Goal: Task Accomplishment & Management: Manage account settings

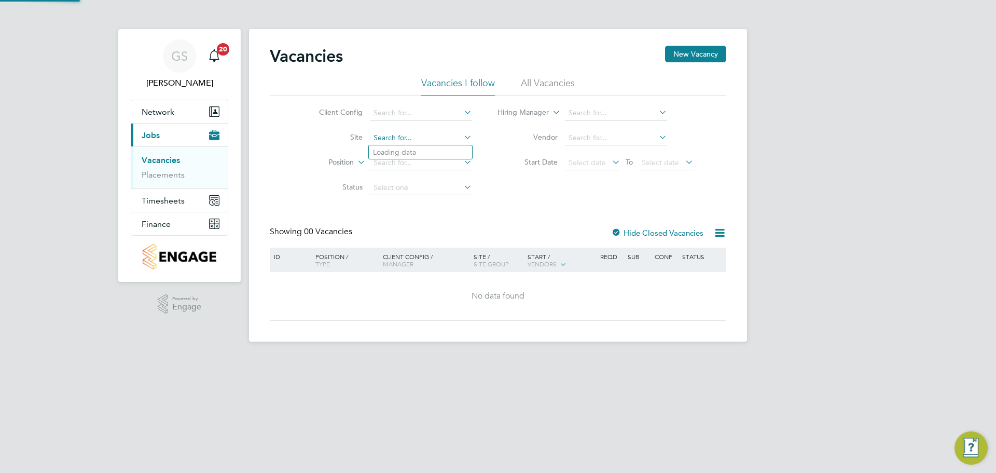
click at [387, 134] on input at bounding box center [421, 138] width 102 height 15
click at [412, 146] on li "Pros pect Avenue" at bounding box center [420, 152] width 103 height 14
type input "[GEOGRAPHIC_DATA]"
click at [413, 164] on input at bounding box center [421, 163] width 102 height 15
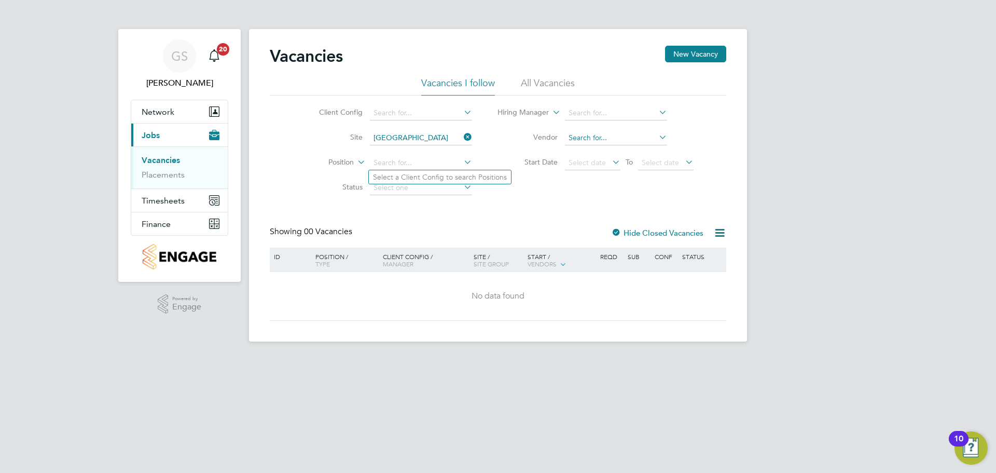
click at [608, 131] on input at bounding box center [616, 138] width 102 height 15
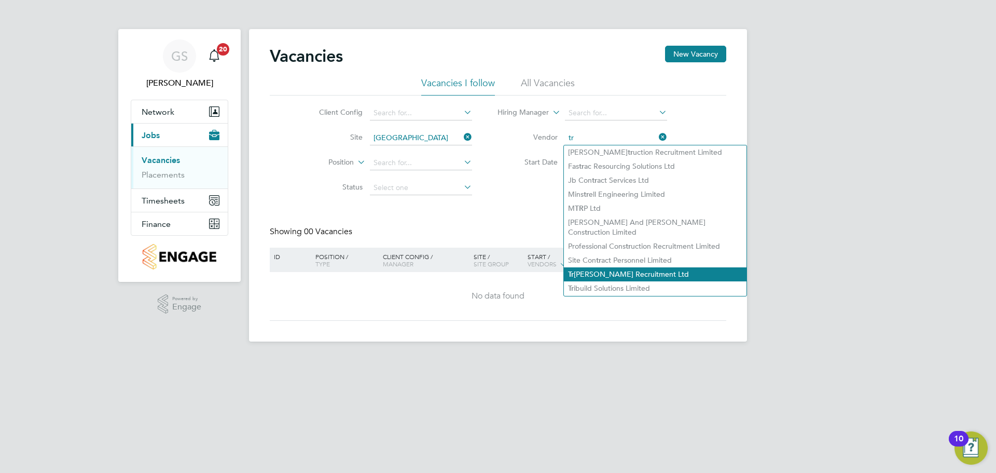
click at [634, 267] on li "Tr adeline Recruitment Ltd" at bounding box center [655, 274] width 183 height 14
type input "Tradeline Recruitment Ltd"
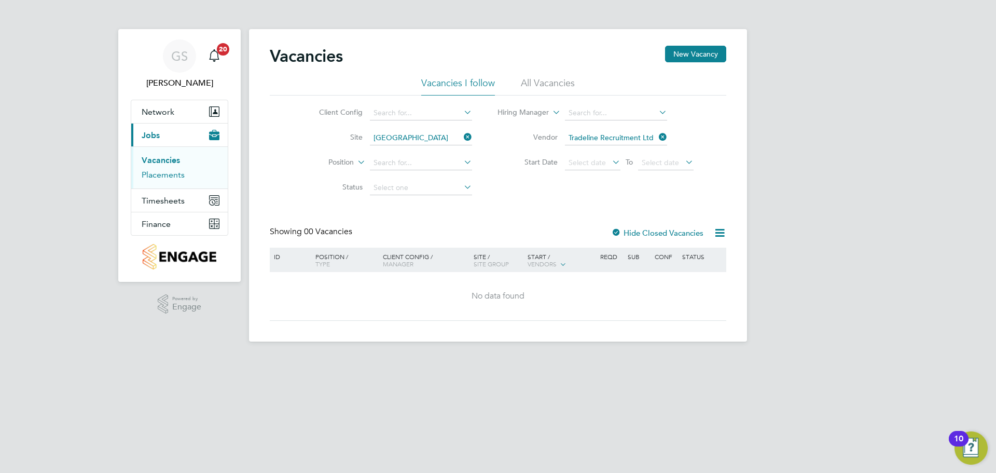
click at [179, 175] on link "Placements" at bounding box center [163, 175] width 43 height 10
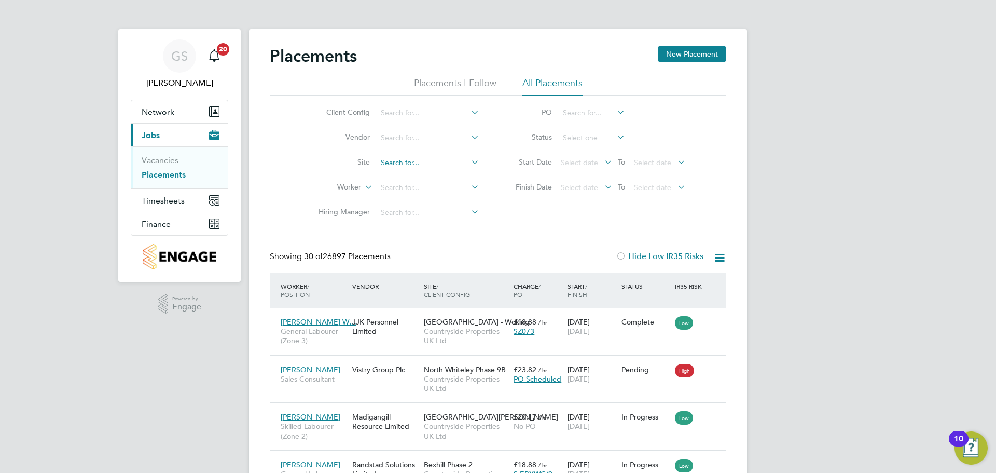
click at [404, 161] on input at bounding box center [428, 163] width 102 height 15
click at [414, 173] on li "Pros pect Avenue" at bounding box center [428, 177] width 103 height 14
type input "[GEOGRAPHIC_DATA]"
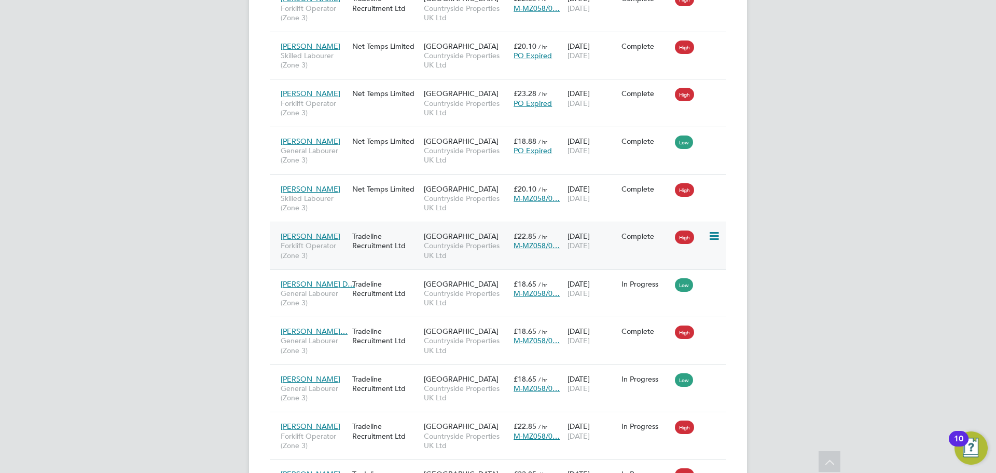
click at [305, 238] on span "[PERSON_NAME]" at bounding box center [311, 235] width 60 height 9
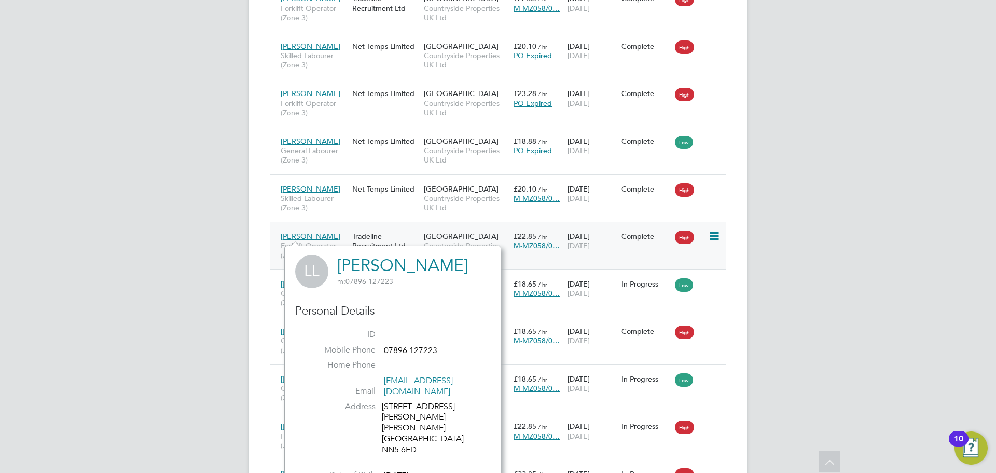
click at [713, 240] on icon at bounding box center [713, 236] width 10 height 12
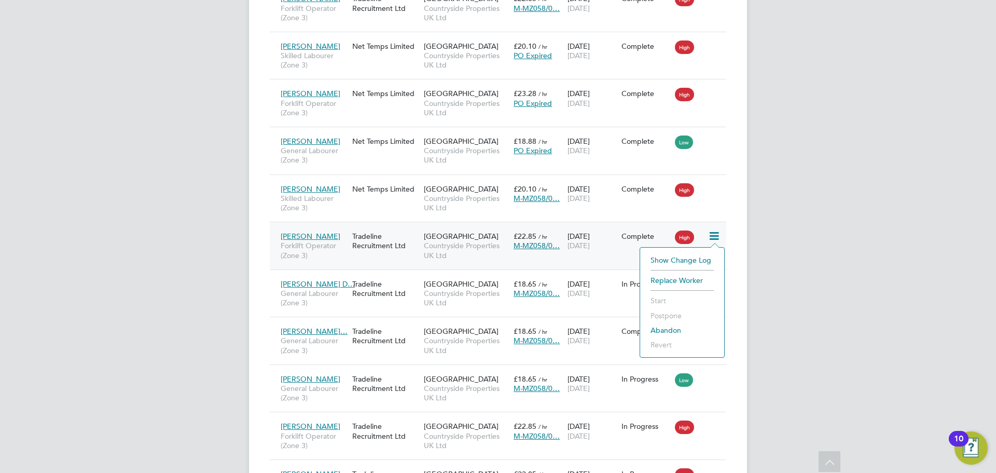
click at [544, 247] on span "M-MZ058/0…" at bounding box center [536, 245] width 46 height 9
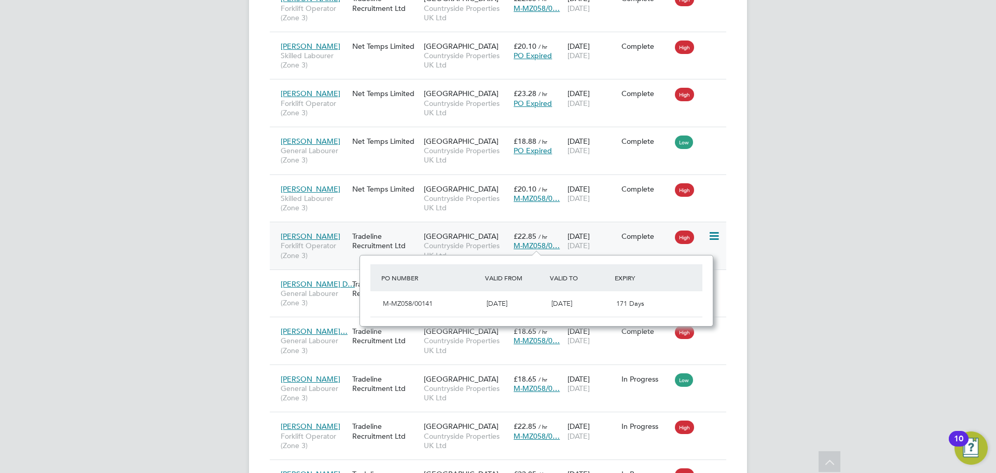
click at [610, 241] on div "09 Jun 2025 14 Aug 2025" at bounding box center [592, 240] width 54 height 29
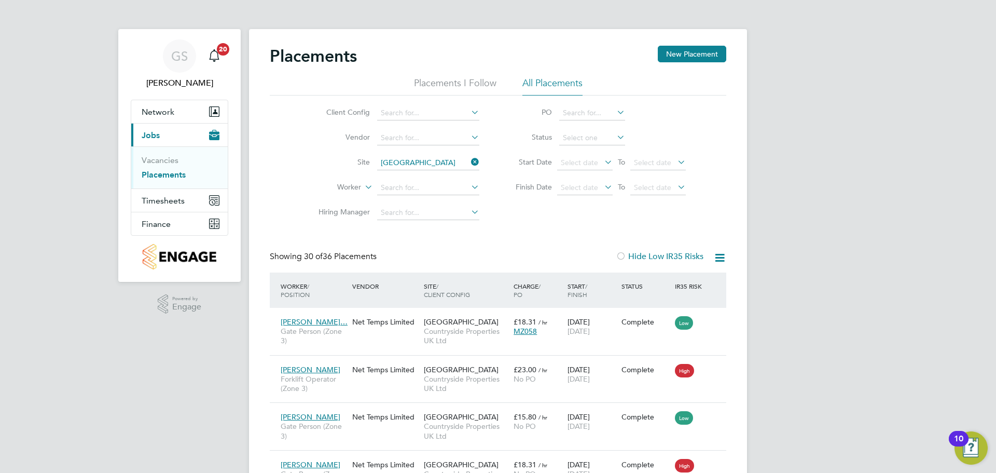
click at [159, 174] on link "Placements" at bounding box center [164, 175] width 44 height 10
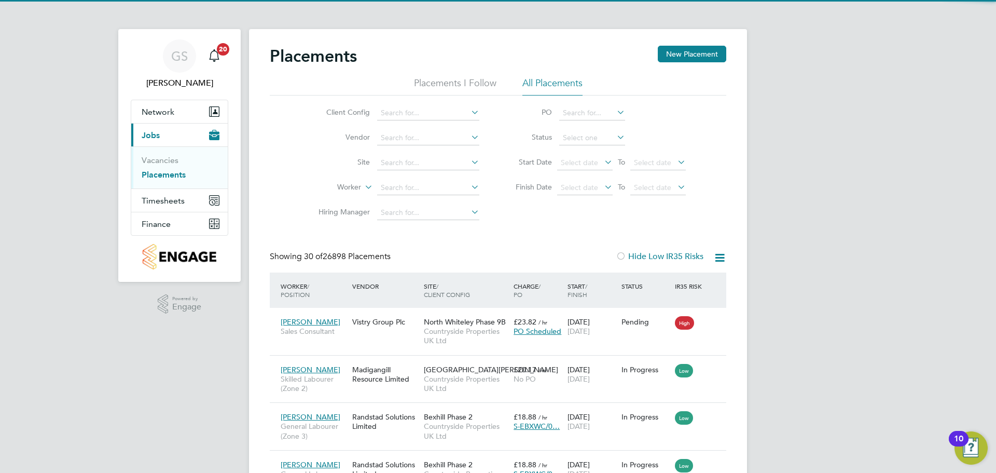
scroll to position [39, 90]
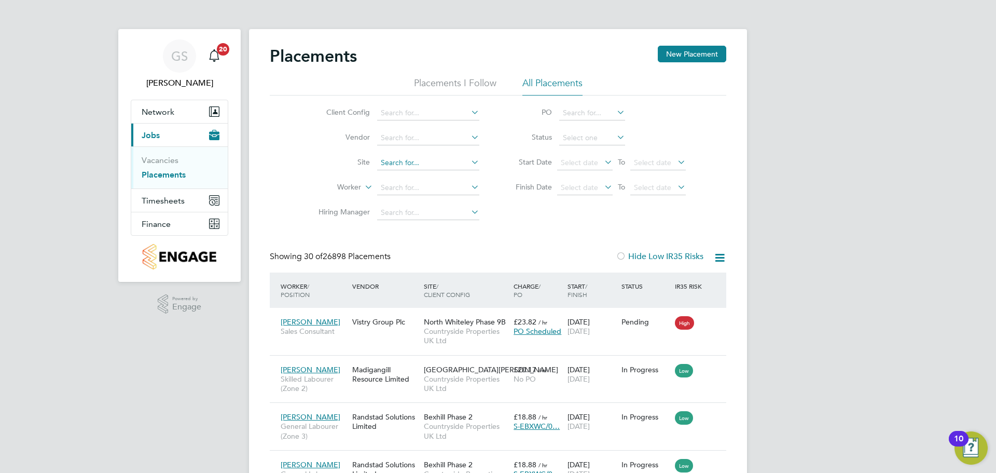
click at [424, 165] on input at bounding box center [428, 163] width 102 height 15
click at [425, 171] on li "Prosp ect Avenue" at bounding box center [428, 177] width 103 height 14
type input "[GEOGRAPHIC_DATA]"
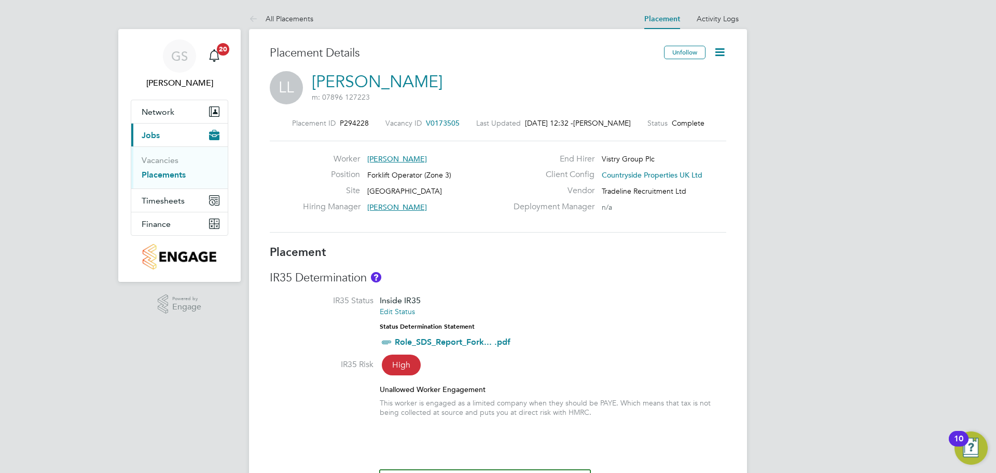
click at [716, 58] on icon at bounding box center [719, 52] width 13 height 13
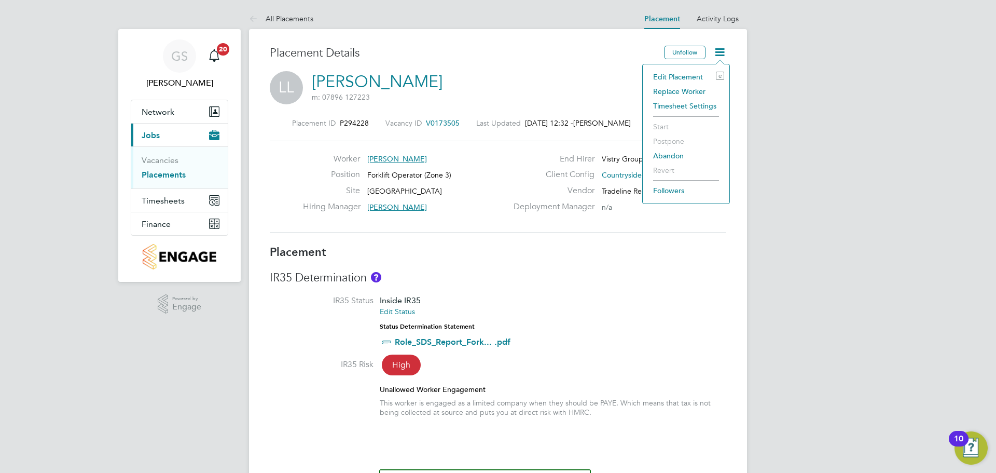
click at [697, 77] on li "Edit Placement e" at bounding box center [686, 77] width 76 height 15
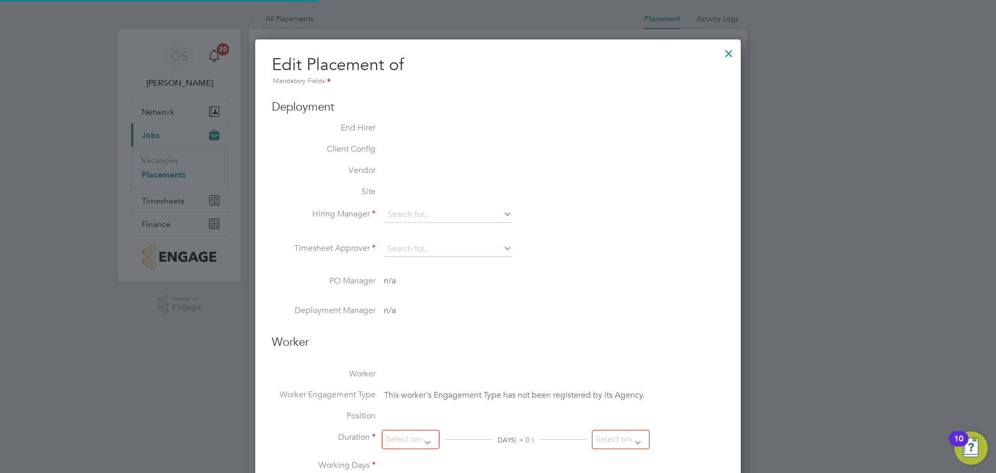
type input "[PERSON_NAME]"
type input "[DATE]"
type input "08:00"
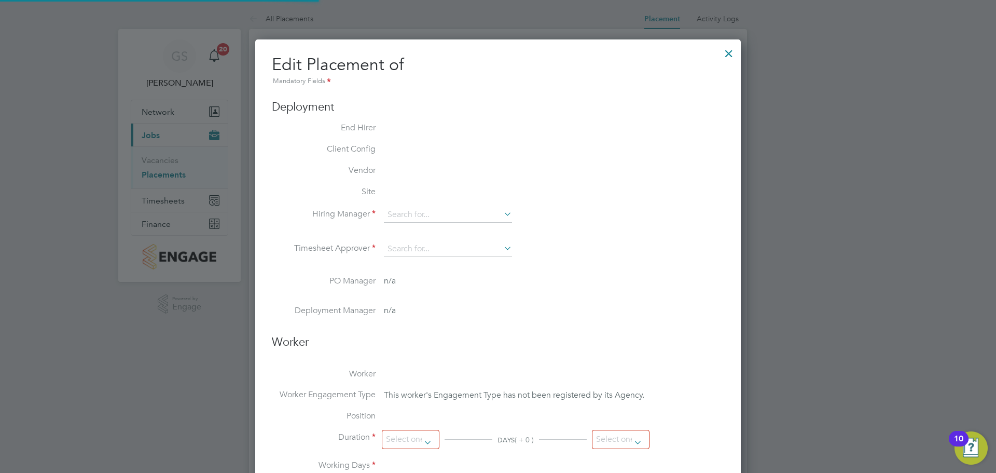
type input "17:00"
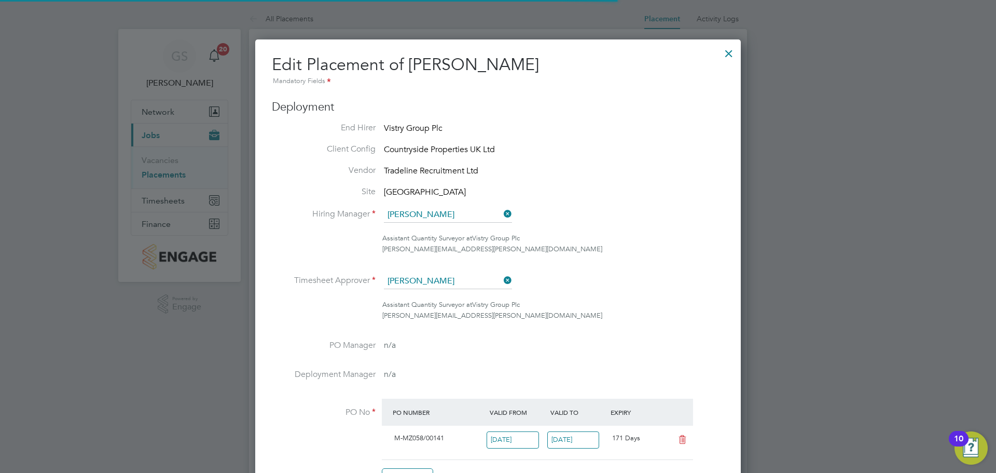
scroll to position [5, 5]
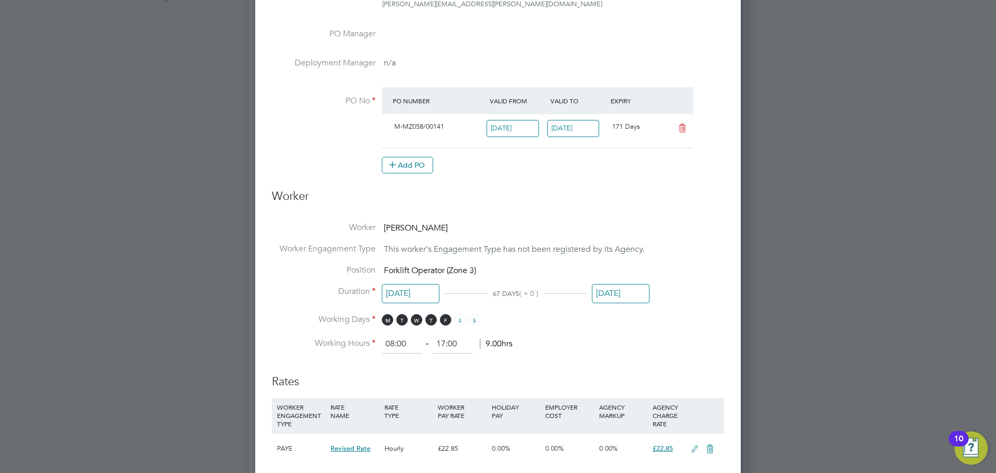
click at [633, 297] on input "[DATE]" at bounding box center [621, 293] width 58 height 19
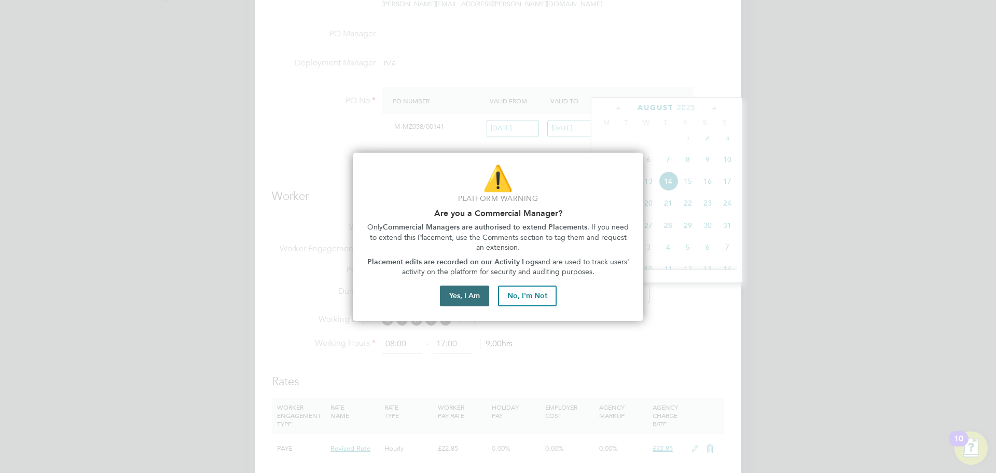
click at [478, 297] on button "Yes, I Am" at bounding box center [464, 295] width 49 height 21
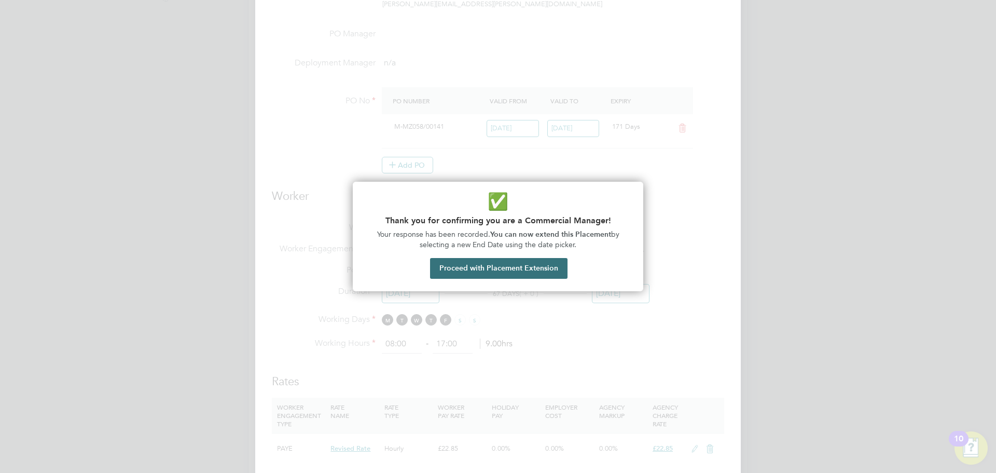
click at [546, 262] on button "Proceed with Placement Extension" at bounding box center [498, 268] width 137 height 21
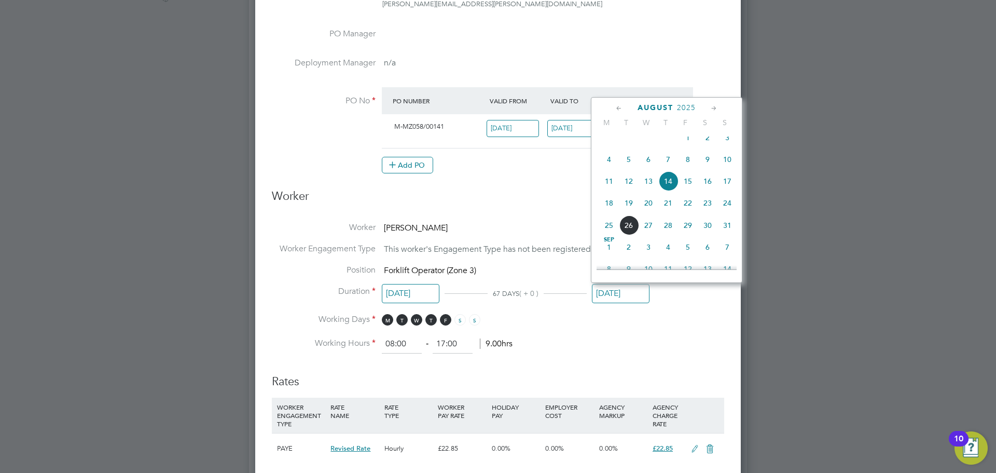
click at [714, 108] on icon at bounding box center [714, 108] width 10 height 11
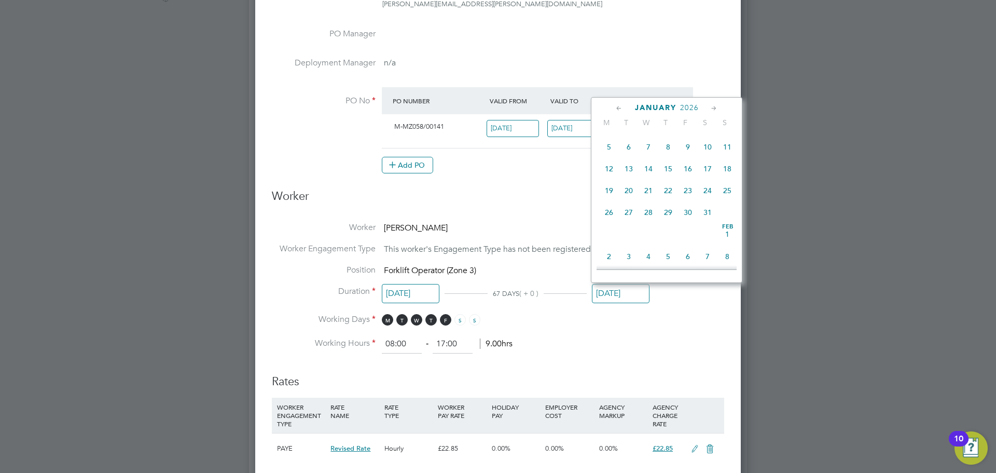
click at [714, 108] on icon at bounding box center [714, 108] width 10 height 11
click at [694, 176] on span "13" at bounding box center [688, 166] width 20 height 20
type input "[DATE]"
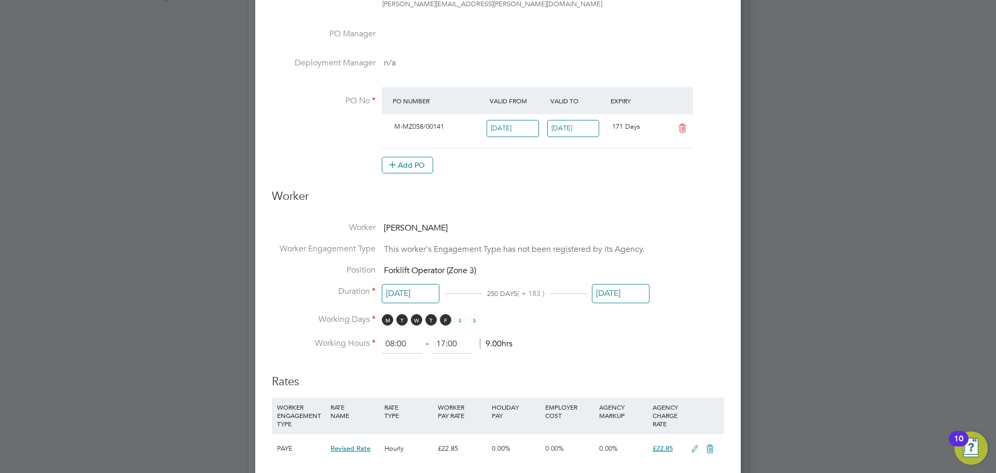
click at [702, 322] on li "Working Days M T W T F S S" at bounding box center [498, 324] width 452 height 21
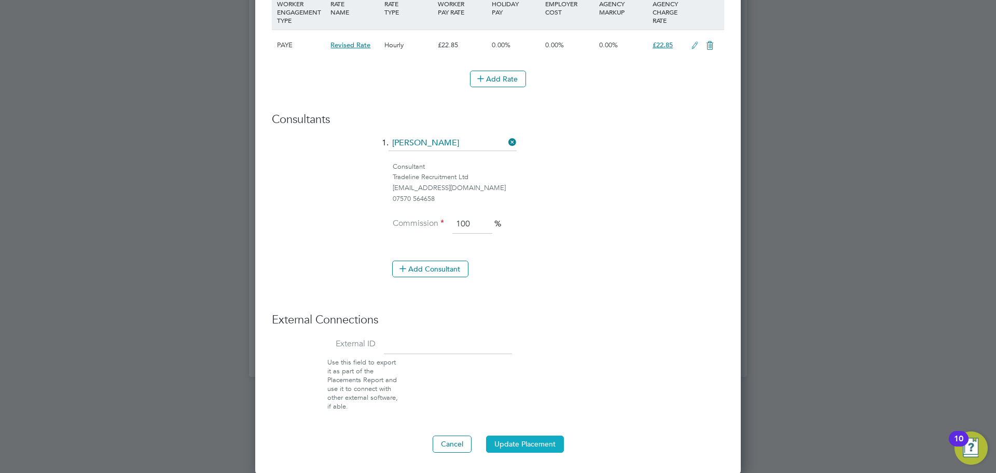
click at [542, 448] on button "Update Placement" at bounding box center [525, 443] width 78 height 17
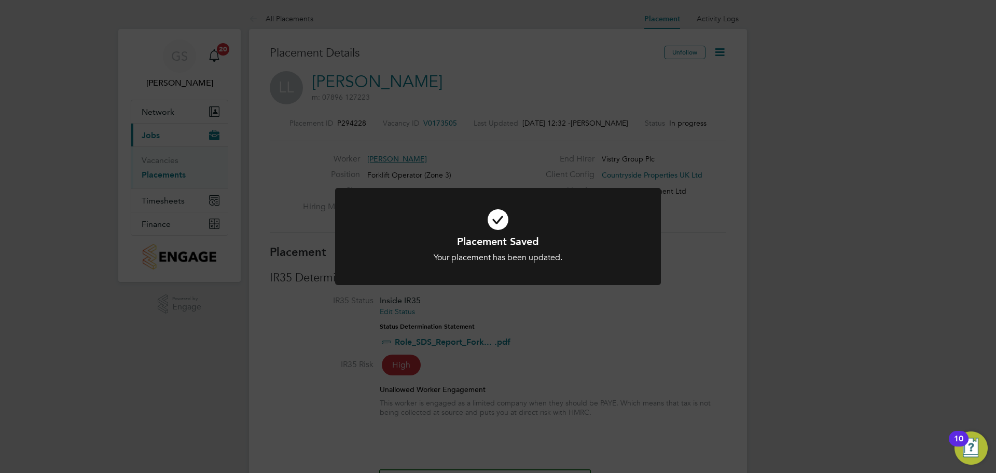
click at [645, 348] on div "Placement Saved Your placement has been updated. Cancel Okay" at bounding box center [498, 236] width 996 height 473
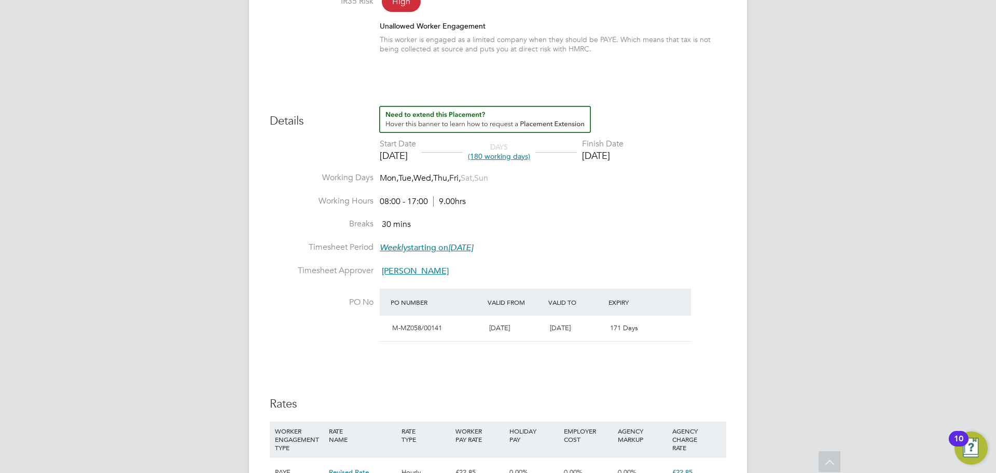
click at [637, 191] on li "Working Days Mon, Tue, Wed, Thu, Fri, Sat, Sun" at bounding box center [498, 183] width 456 height 23
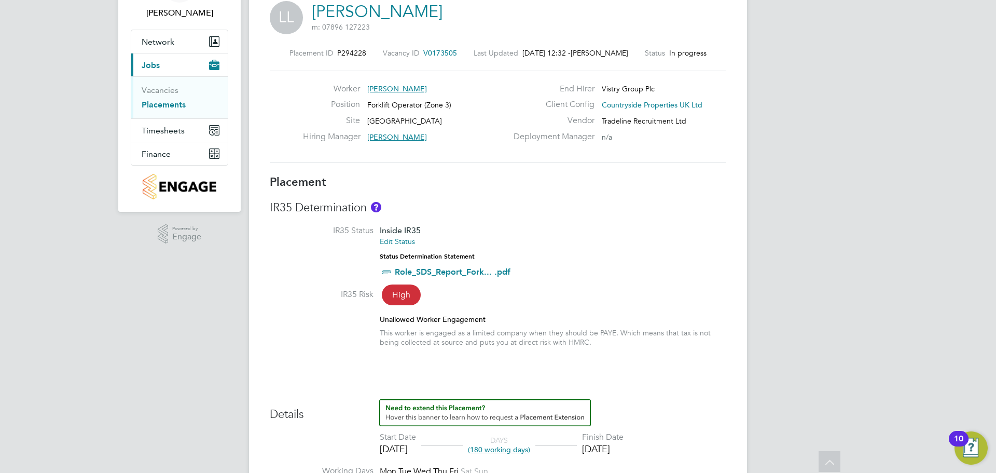
scroll to position [0, 0]
